Goal: Task Accomplishment & Management: Use online tool/utility

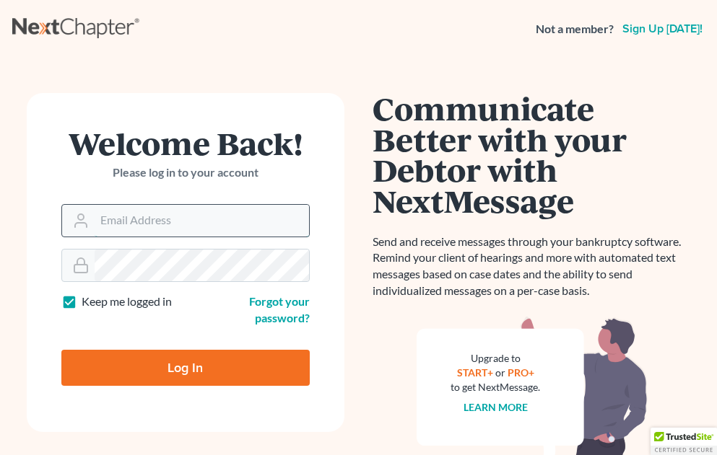
click at [206, 232] on input "Email Address" at bounding box center [202, 221] width 214 height 32
type input "[PERSON_NAME][EMAIL_ADDRESS][DOMAIN_NAME]"
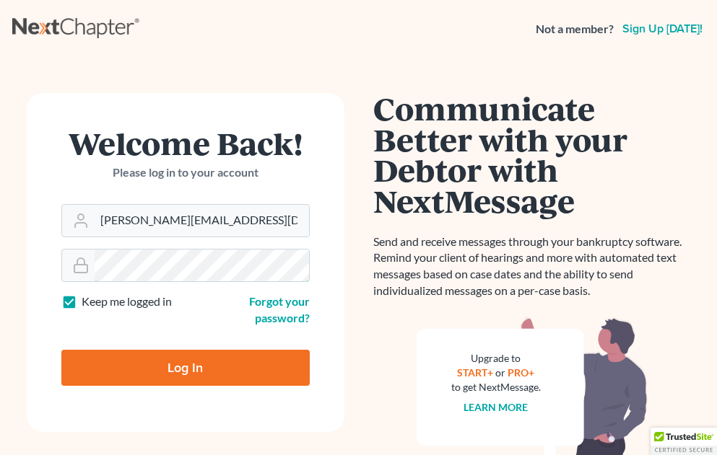
click at [61, 350] on input "Log In" at bounding box center [185, 368] width 248 height 36
type input "Thinking..."
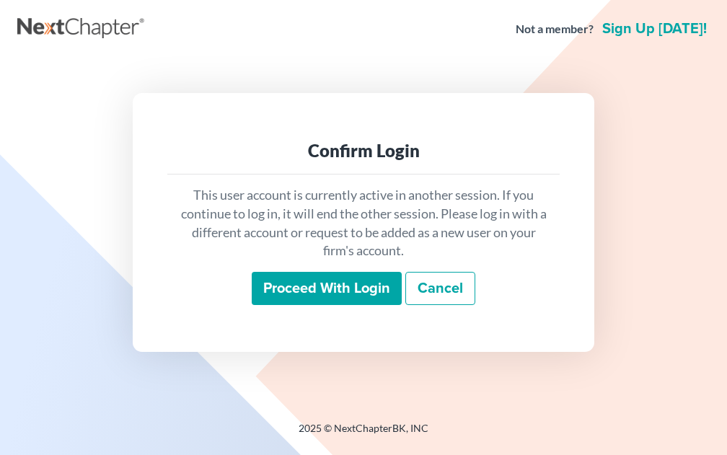
click at [366, 292] on input "Proceed with login" at bounding box center [327, 288] width 150 height 33
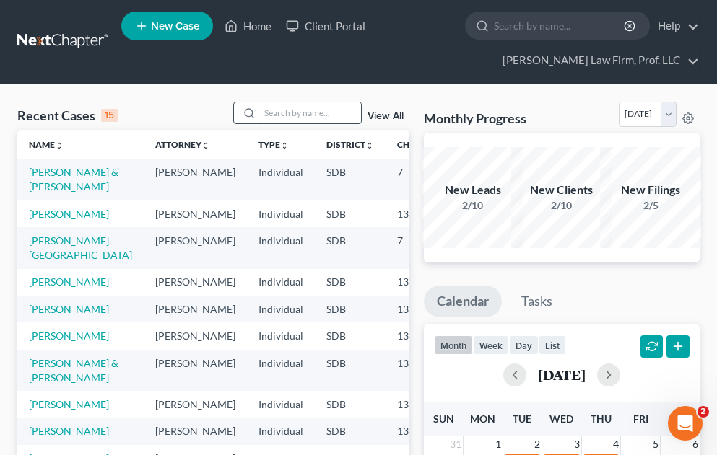
click at [286, 115] on input "search" at bounding box center [310, 112] width 101 height 21
type input "Mid Dakota"
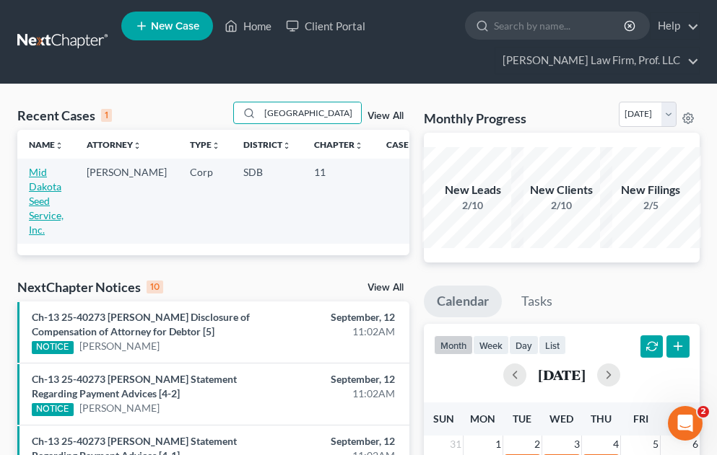
click at [38, 190] on link "Mid Dakota Seed Service, Inc." at bounding box center [46, 201] width 35 height 70
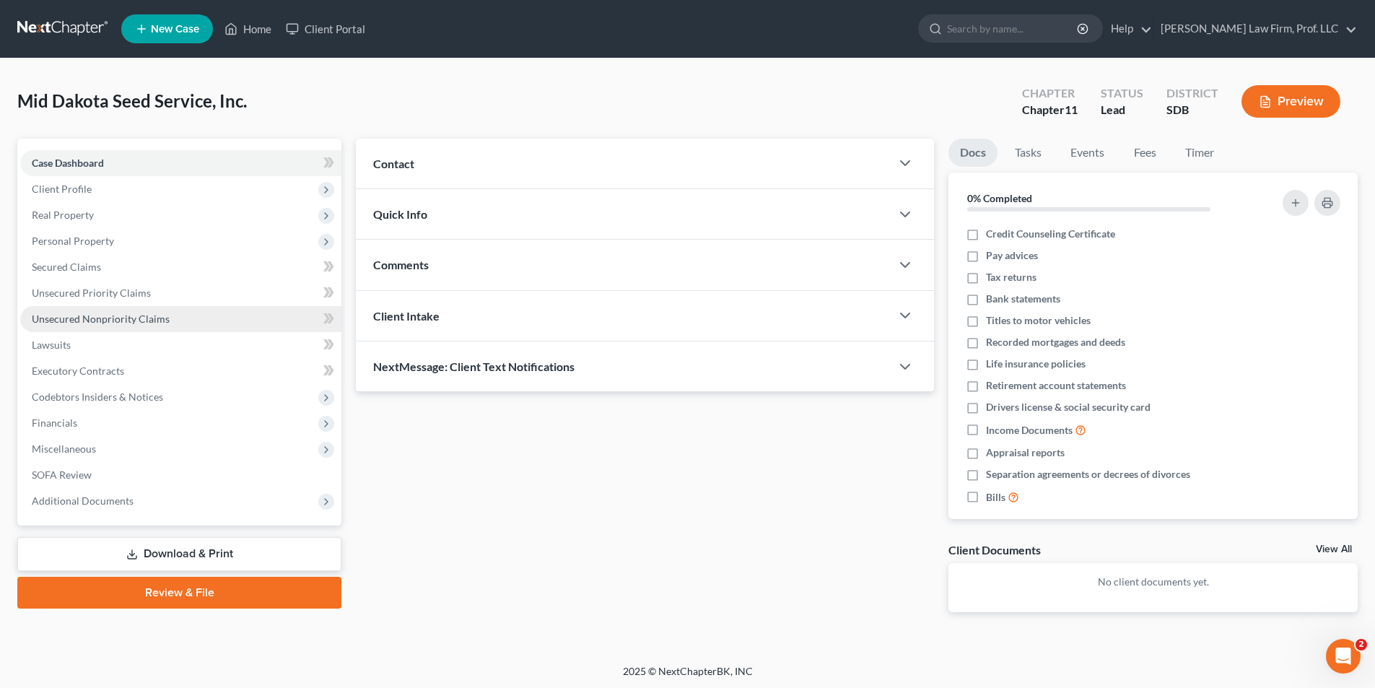
click at [100, 319] on span "Unsecured Nonpriority Claims" at bounding box center [101, 318] width 138 height 12
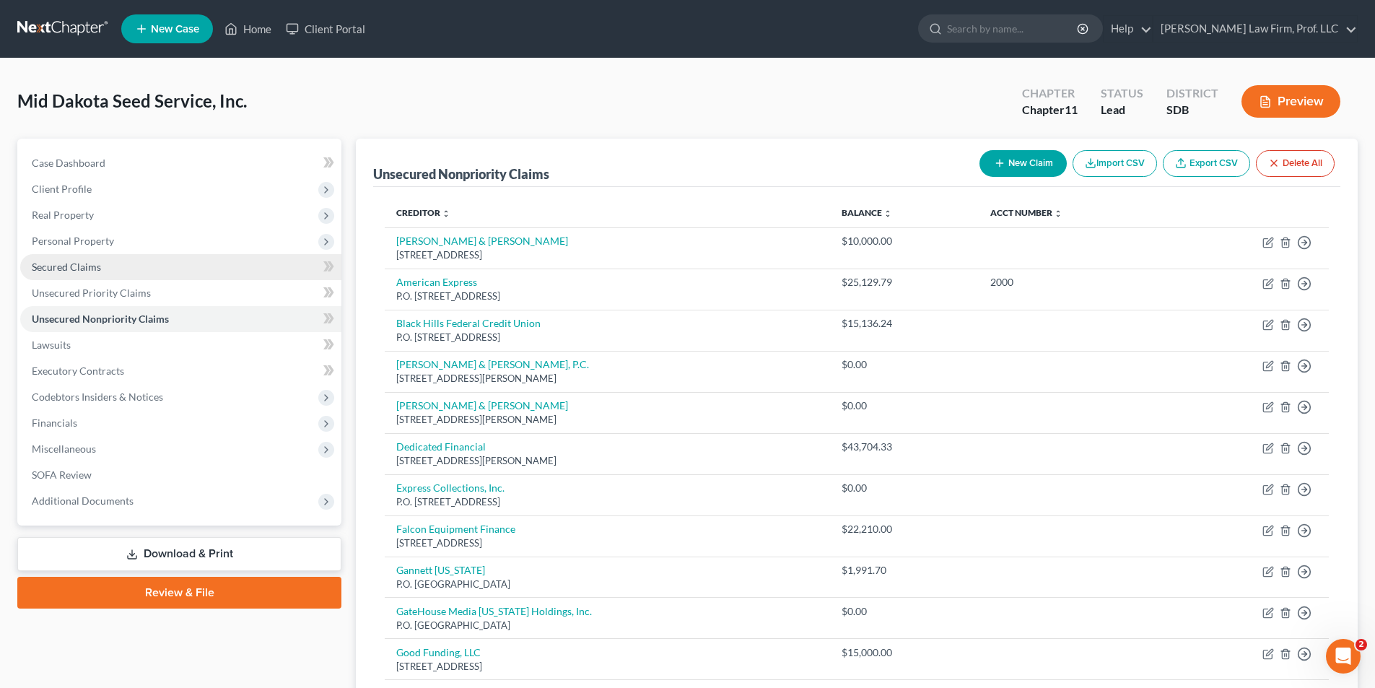
click at [102, 270] on link "Secured Claims" at bounding box center [180, 267] width 321 height 26
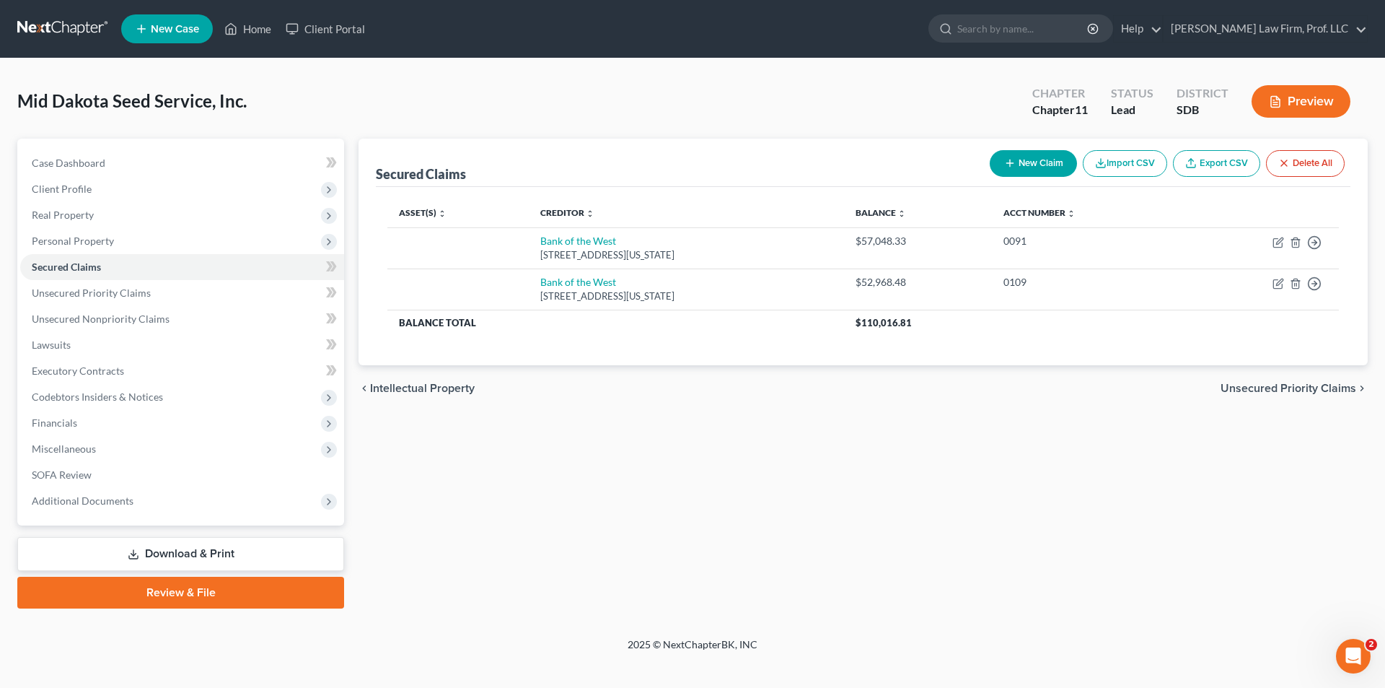
drag, startPoint x: 827, startPoint y: 476, endPoint x: 774, endPoint y: 517, distance: 67.4
click at [727, 455] on div "Secured Claims New Claim Import CSV Export CSV Delete All Asset(s) expand_more …" at bounding box center [863, 374] width 1024 height 470
click at [524, 455] on div "Petition Navigation Case Dashboard Payments Invoices Payments Payments Credit R…" at bounding box center [692, 379] width 1351 height 481
